Goal: Task Accomplishment & Management: Use online tool/utility

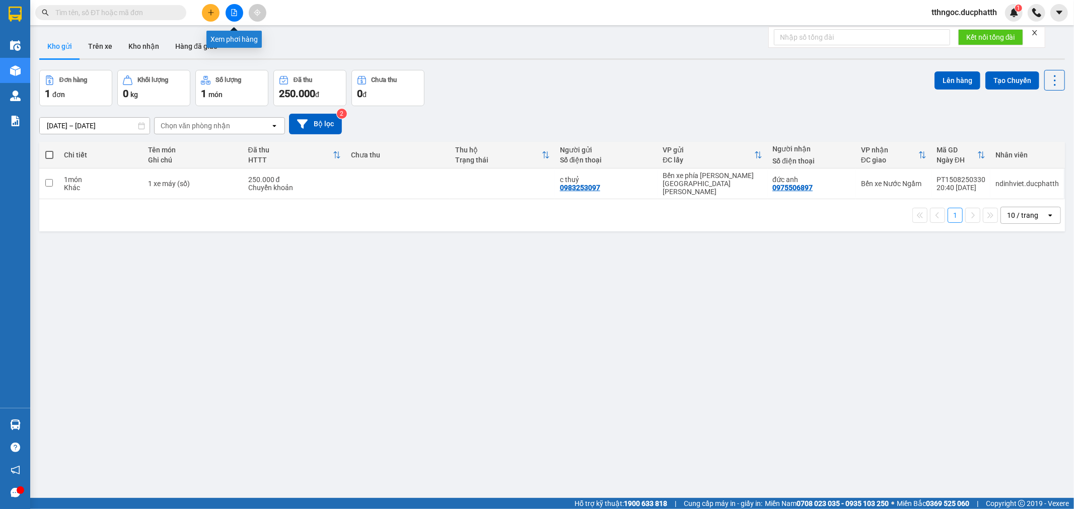
click at [237, 15] on icon "file-add" at bounding box center [234, 12] width 7 height 7
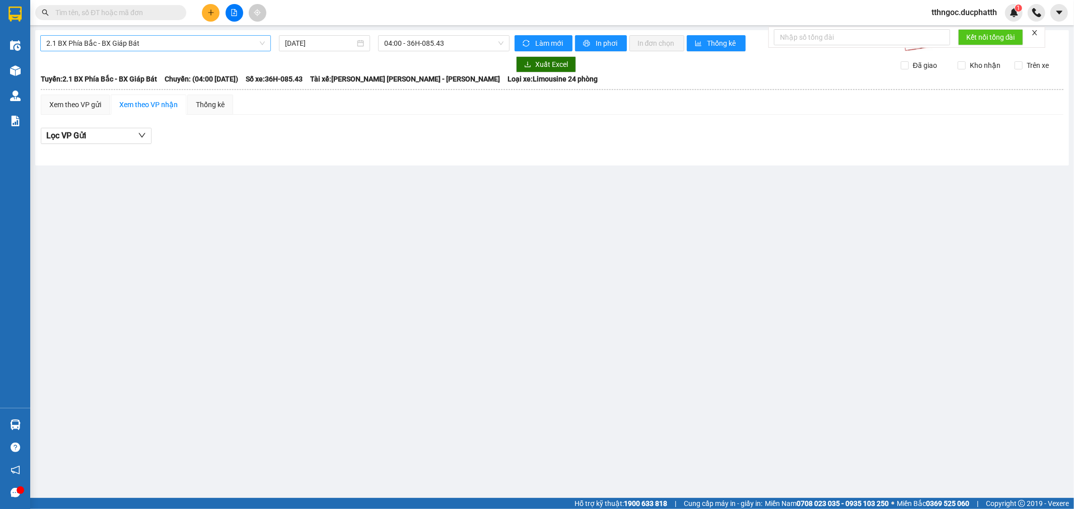
click at [131, 46] on span "2.1 BX Phía Bắc - BX Giáp Bát" at bounding box center [155, 43] width 218 height 15
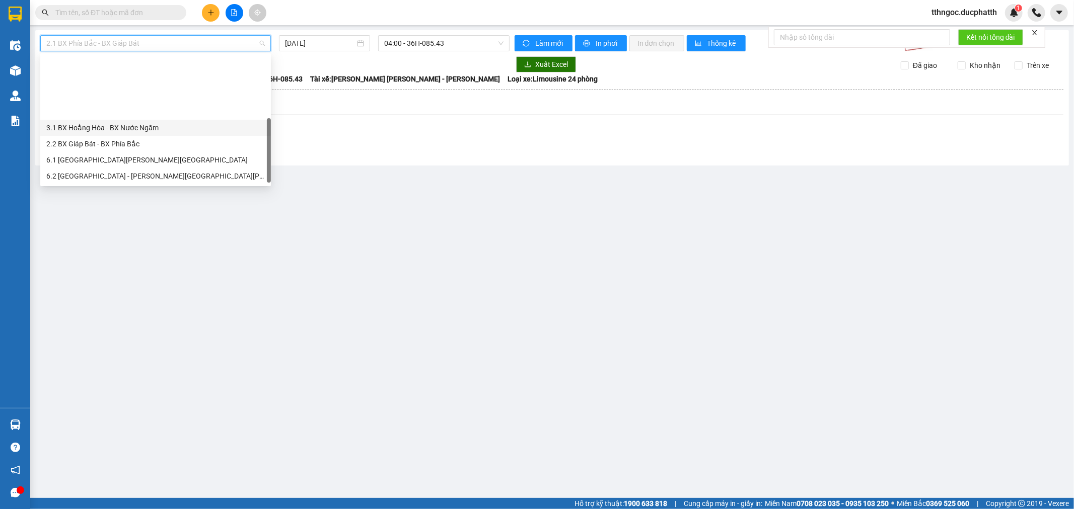
scroll to position [81, 0]
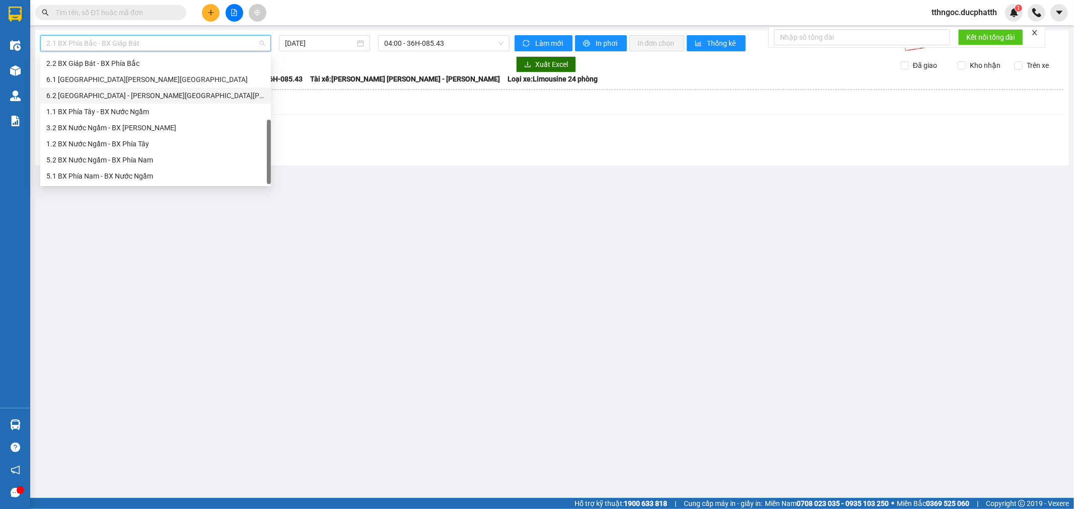
drag, startPoint x: 135, startPoint y: 96, endPoint x: 137, endPoint y: 102, distance: 6.4
click at [137, 102] on div "6.2 [GEOGRAPHIC_DATA] - [PERSON_NAME][GEOGRAPHIC_DATA][PERSON_NAME]" at bounding box center [155, 96] width 231 height 16
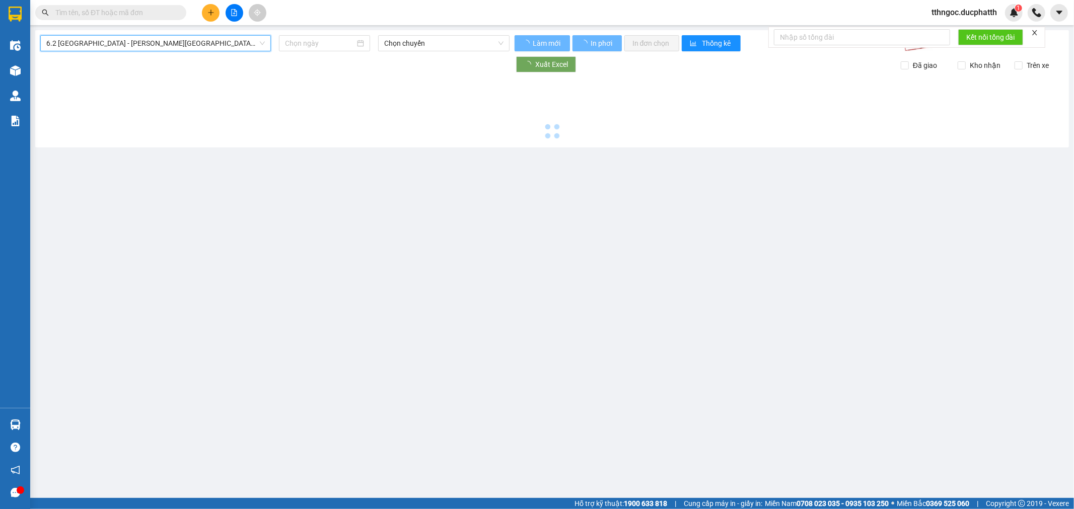
type input "[DATE]"
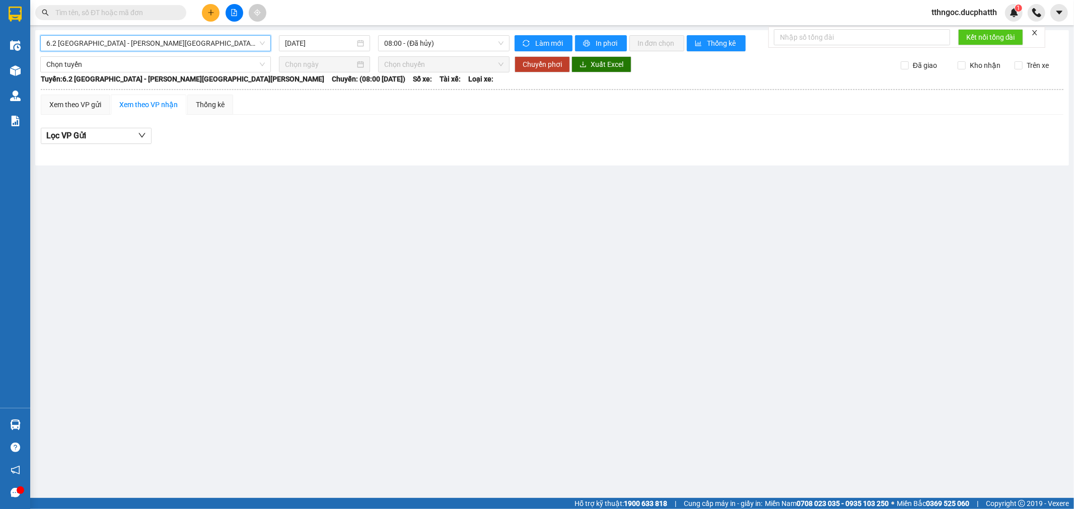
click at [124, 42] on span "6.2 [GEOGRAPHIC_DATA] - [PERSON_NAME][GEOGRAPHIC_DATA][PERSON_NAME]" at bounding box center [155, 43] width 218 height 15
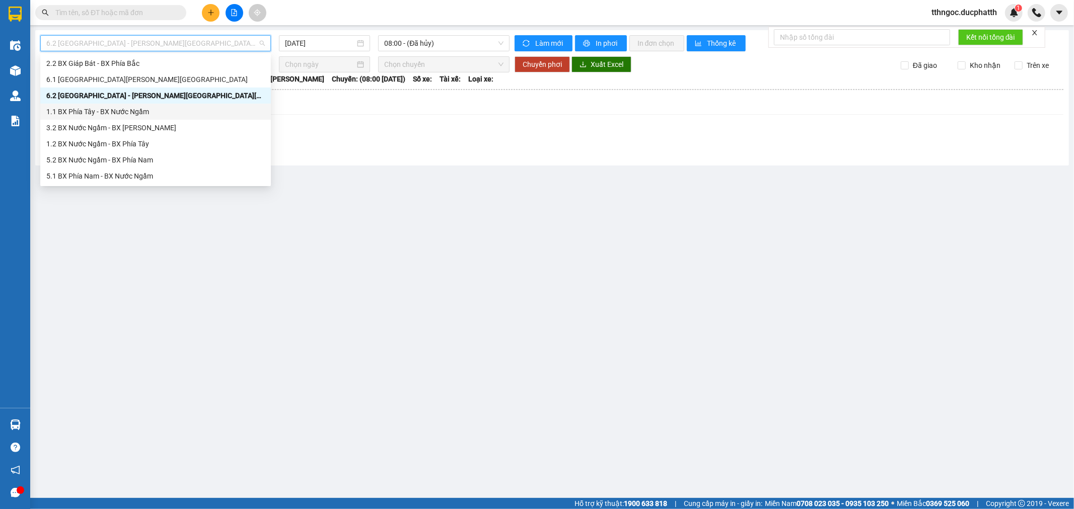
click at [136, 112] on div "1.1 BX Phía Tây - BX Nước Ngầm" at bounding box center [155, 111] width 218 height 11
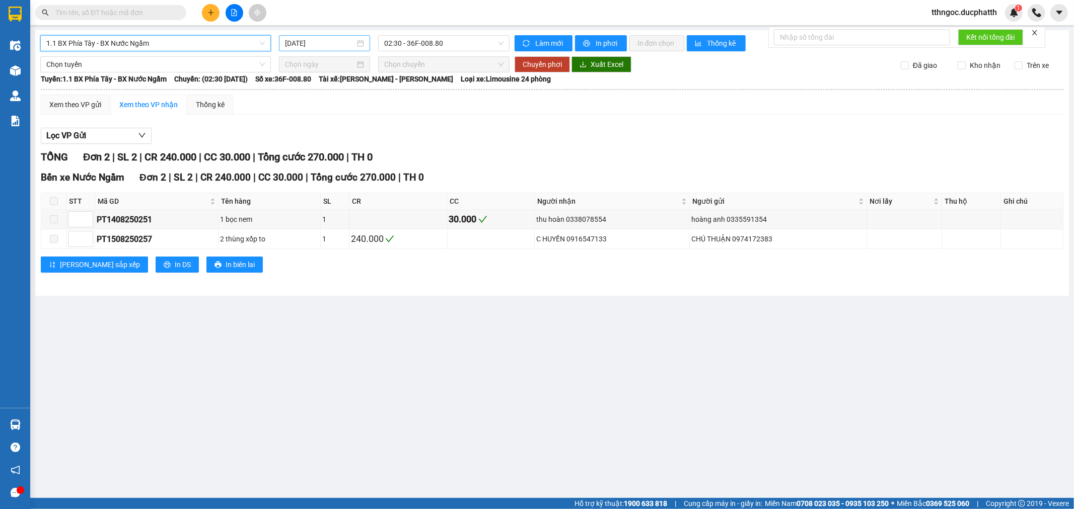
click at [338, 47] on input "[DATE]" at bounding box center [320, 43] width 70 height 11
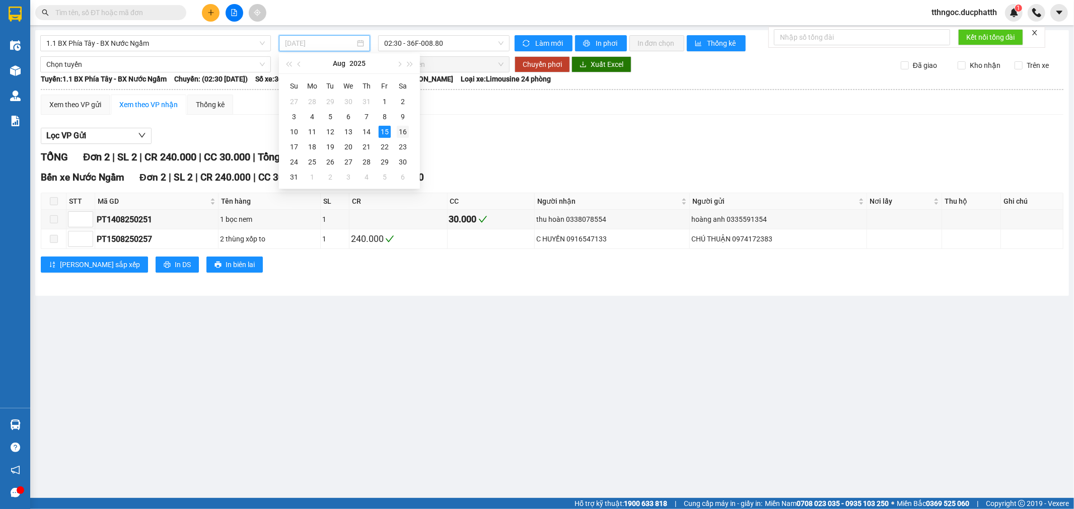
click at [403, 128] on div "16" at bounding box center [403, 132] width 12 height 12
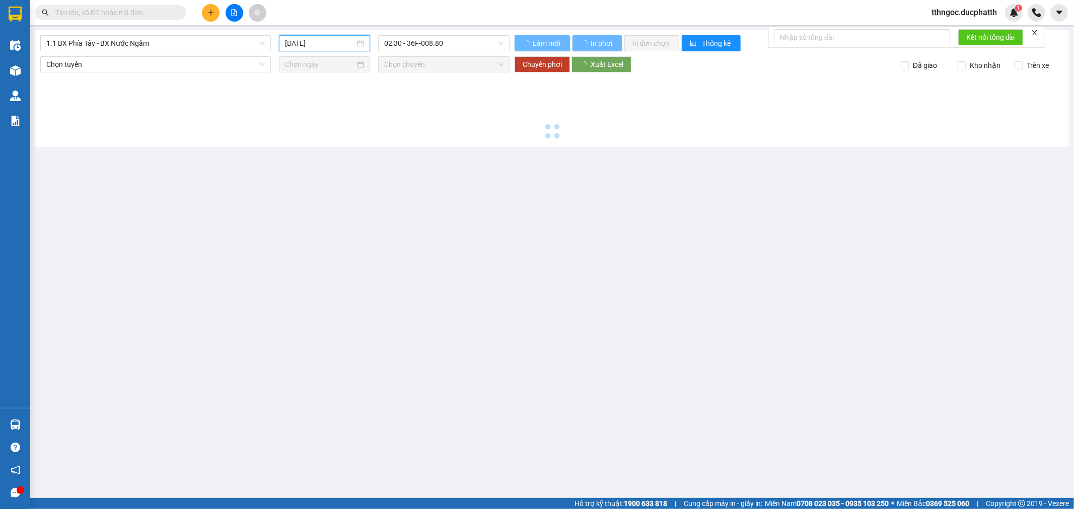
type input "[DATE]"
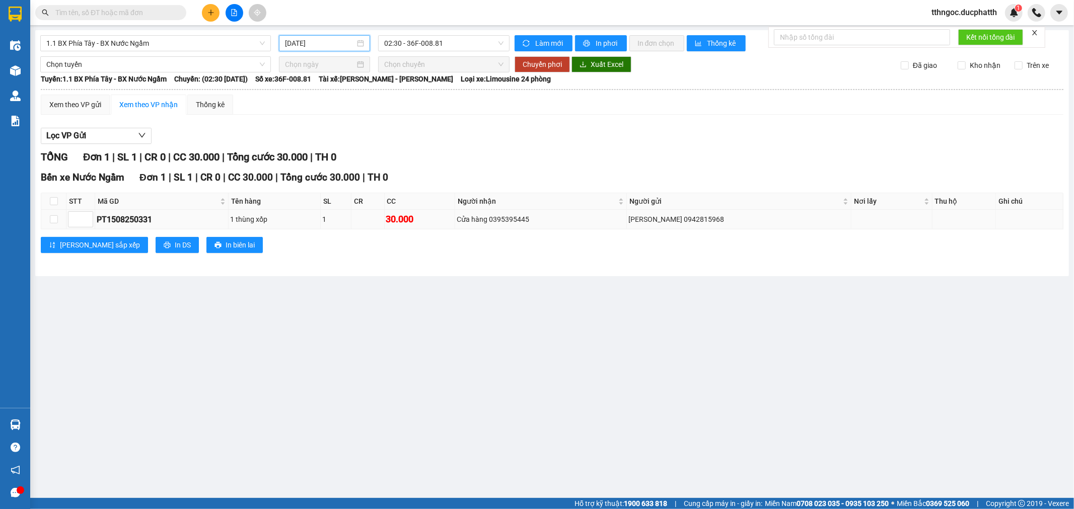
click at [48, 222] on td at bounding box center [53, 220] width 25 height 20
click at [51, 221] on input "checkbox" at bounding box center [54, 219] width 8 height 8
checkbox input "true"
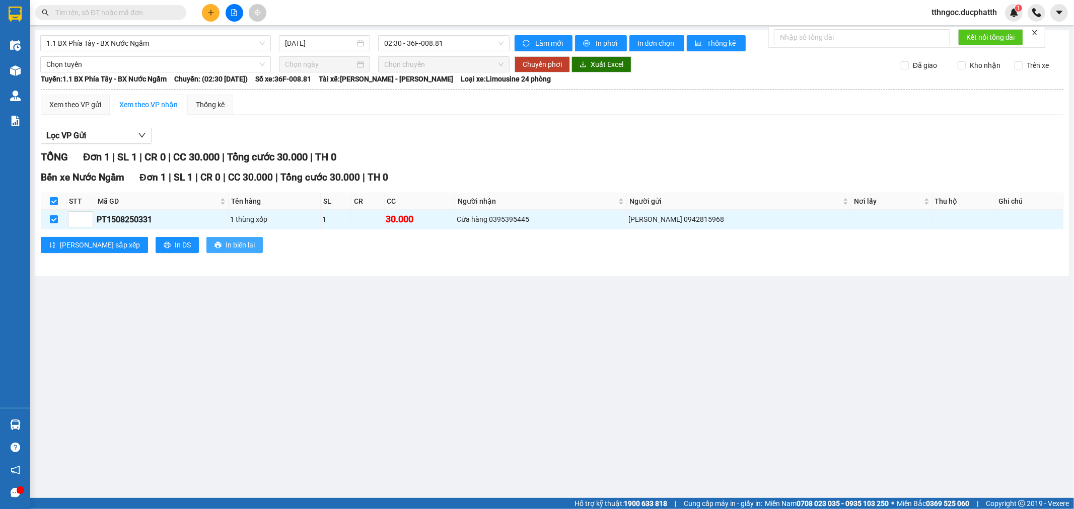
click at [226, 248] on span "In biên lai" at bounding box center [240, 245] width 29 height 11
click at [226, 243] on span "In biên lai" at bounding box center [240, 245] width 29 height 11
